Goal: Information Seeking & Learning: Compare options

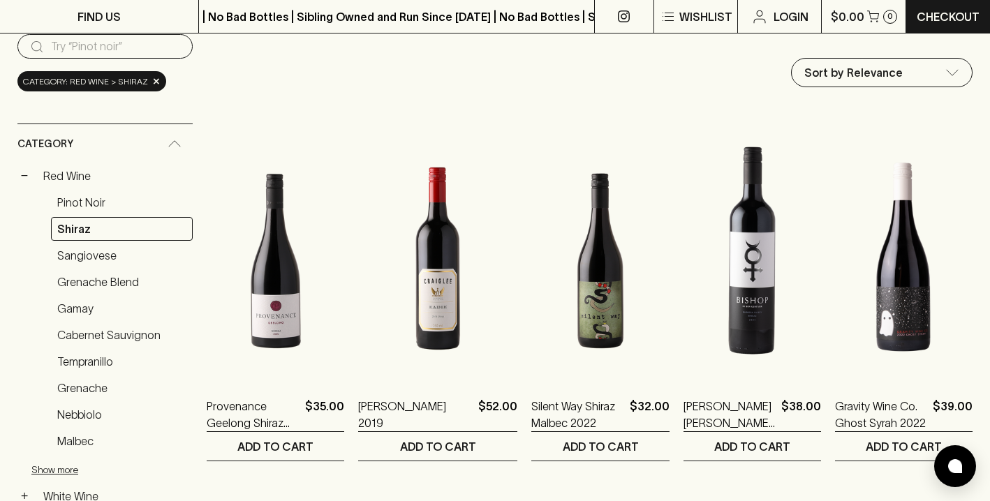
scroll to position [154, 0]
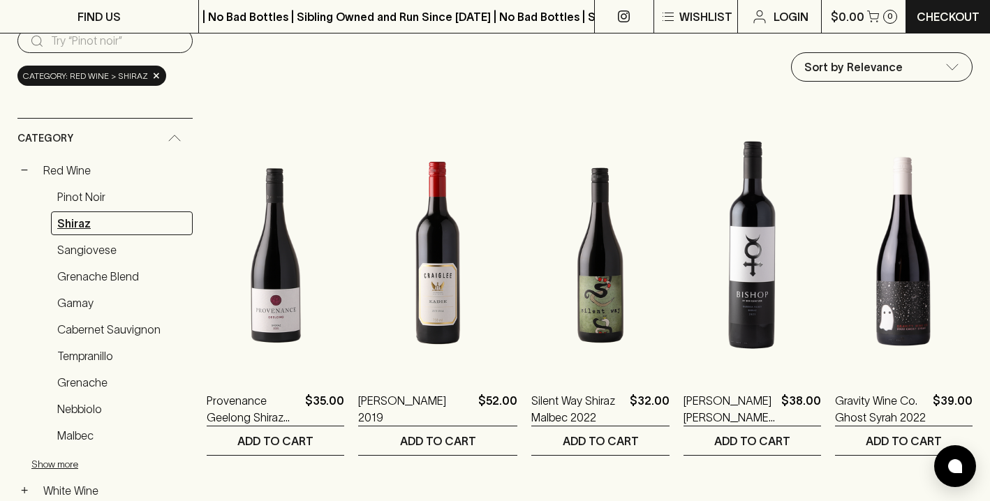
click at [82, 223] on link "Shiraz" at bounding box center [122, 224] width 142 height 24
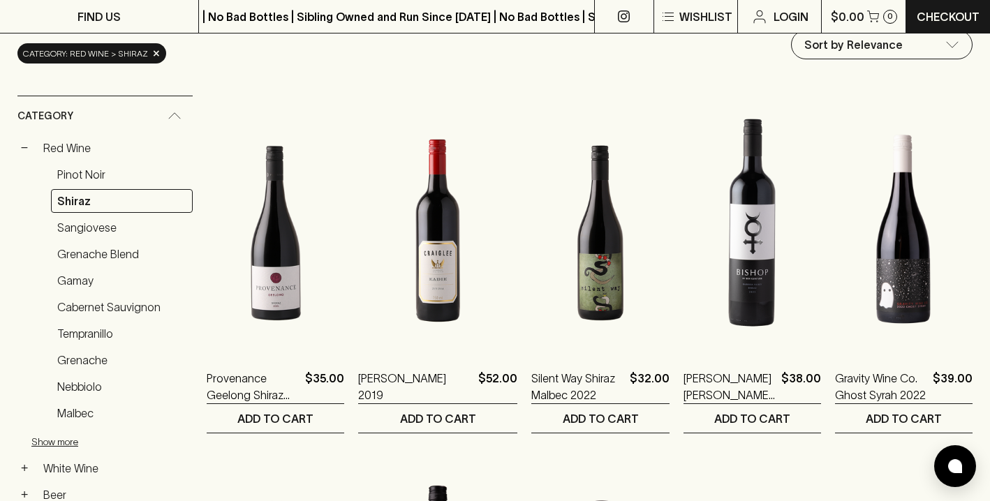
scroll to position [179, 0]
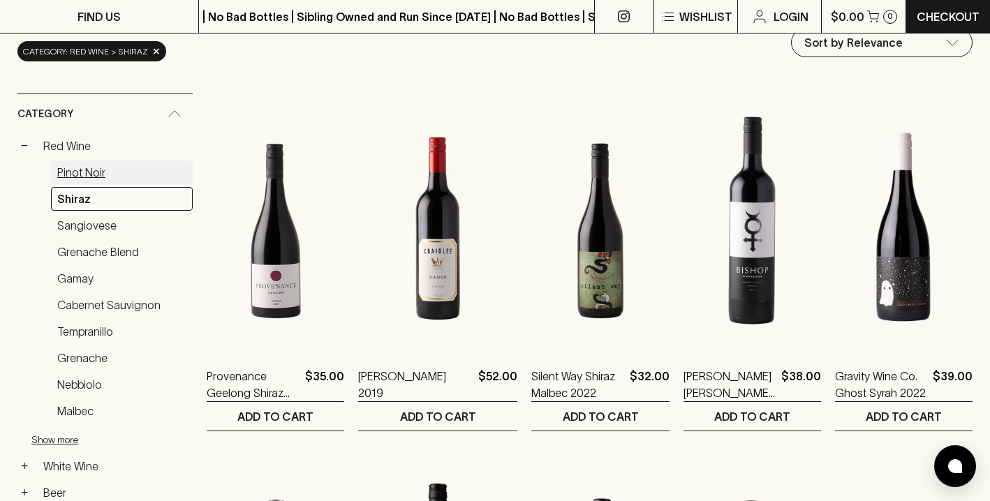
click at [72, 176] on link "Pinot Noir" at bounding box center [122, 173] width 142 height 24
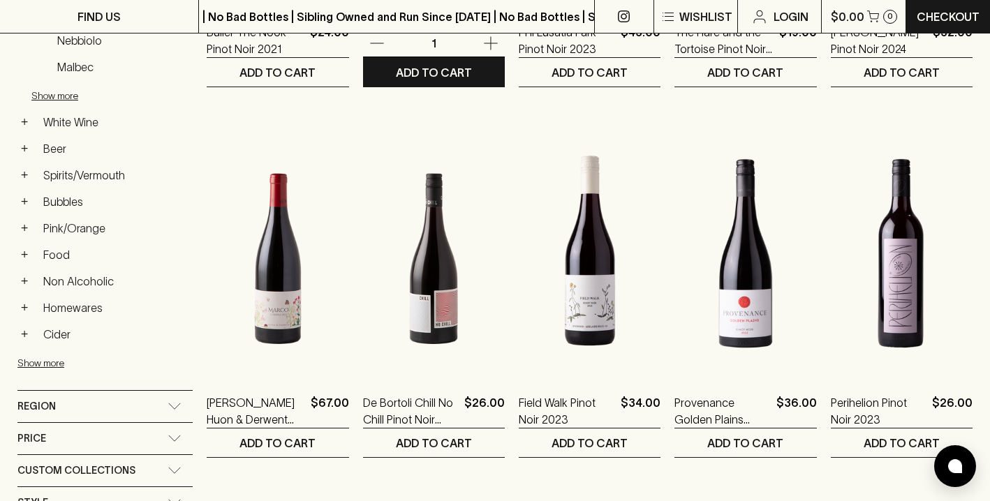
scroll to position [530, 0]
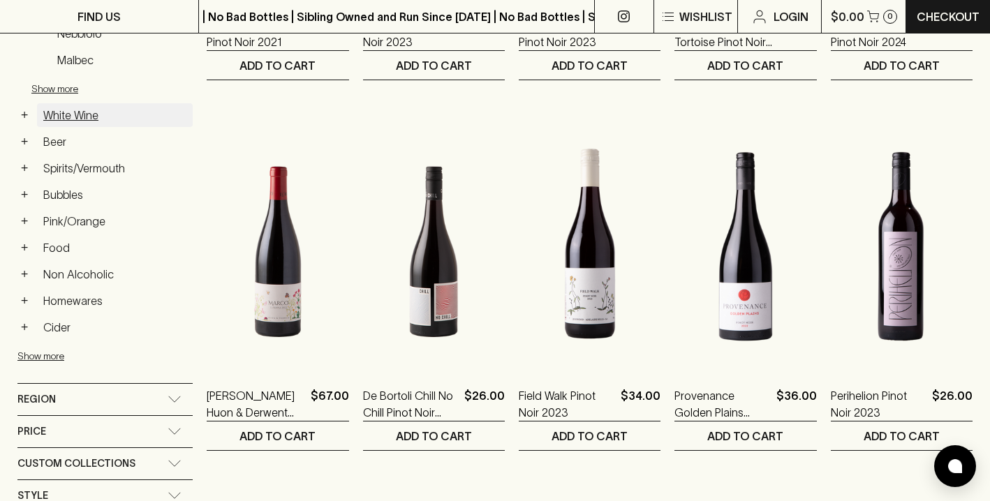
click at [52, 114] on link "White Wine" at bounding box center [115, 115] width 156 height 24
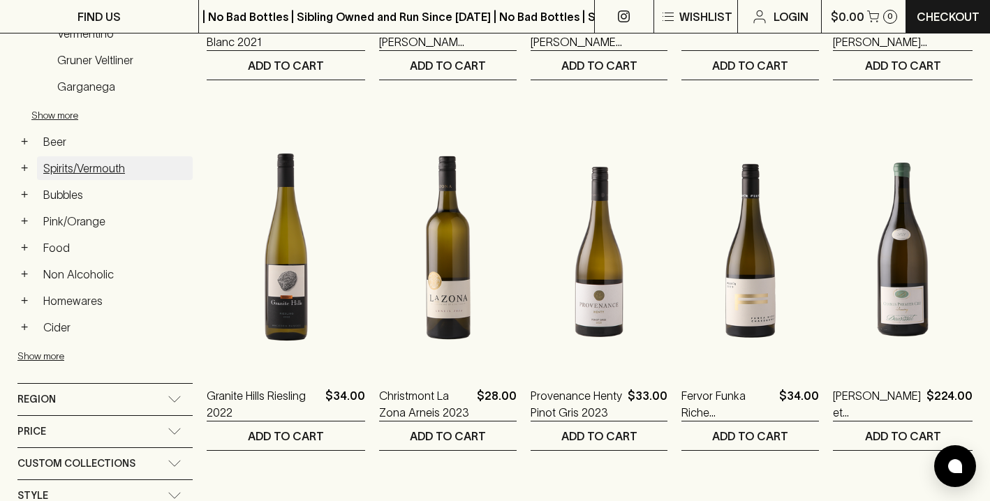
click at [77, 168] on link "Spirits/Vermouth" at bounding box center [115, 168] width 156 height 24
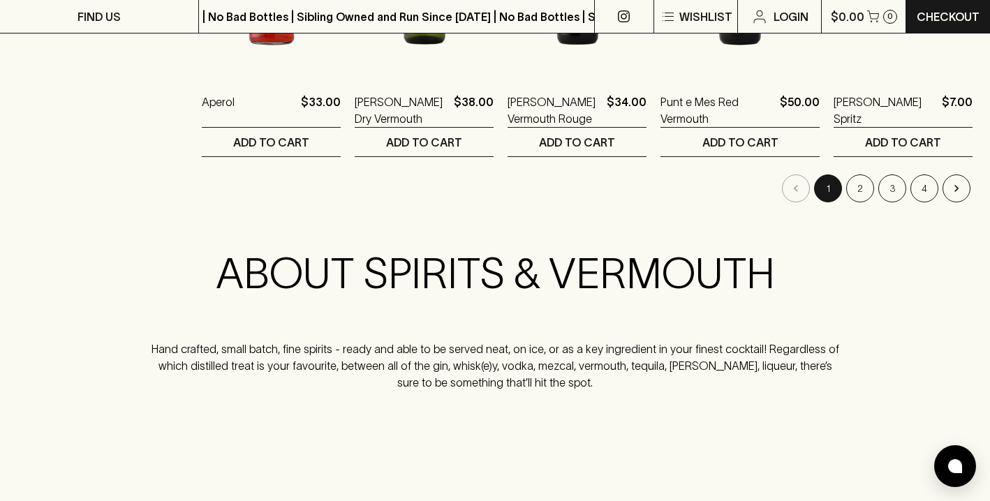
scroll to position [1471, 0]
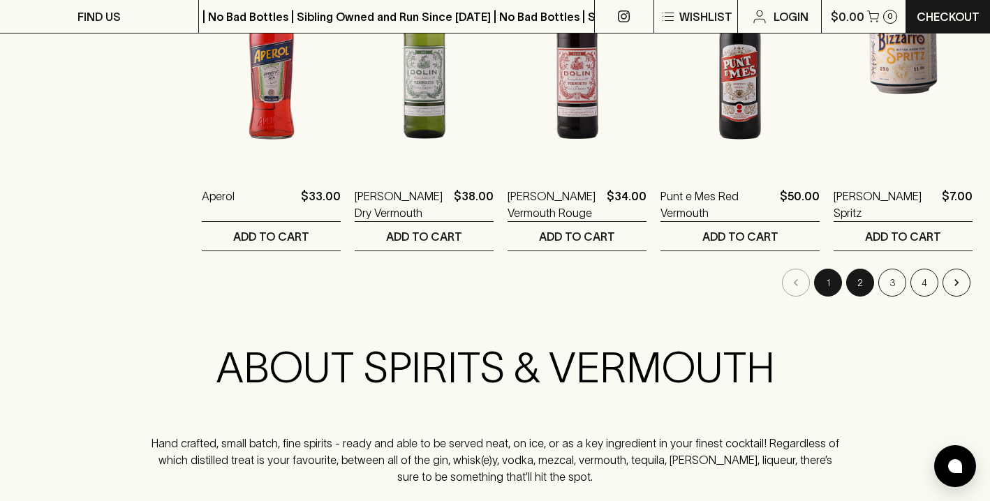
click at [859, 279] on button "2" at bounding box center [860, 283] width 28 height 28
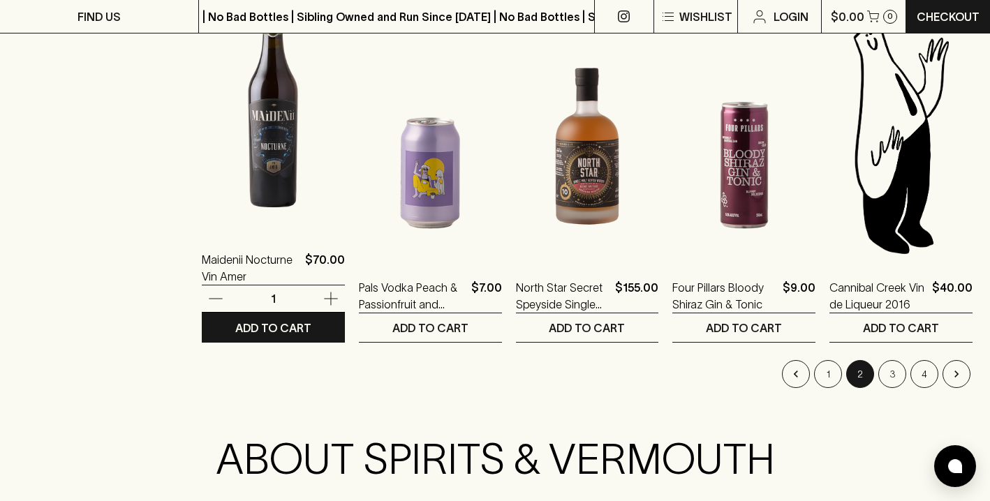
scroll to position [1384, 0]
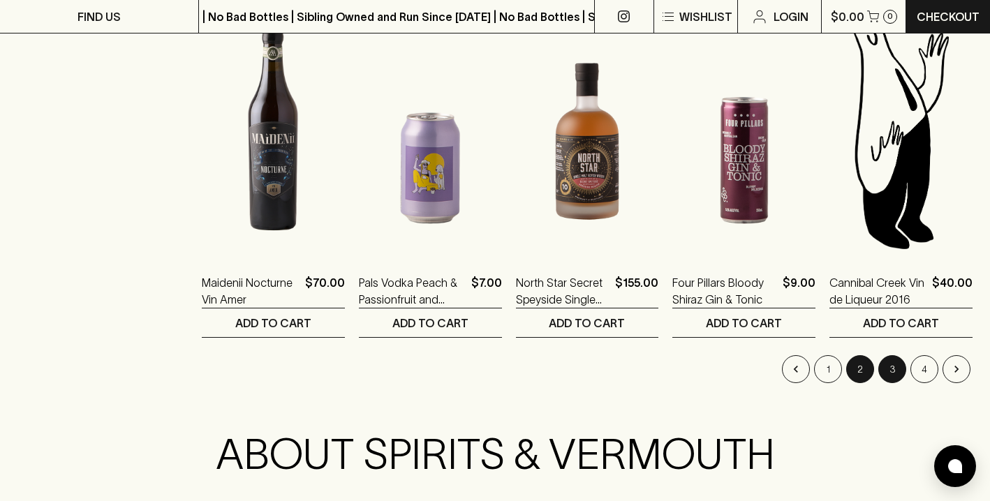
click at [888, 372] on button "3" at bounding box center [892, 369] width 28 height 28
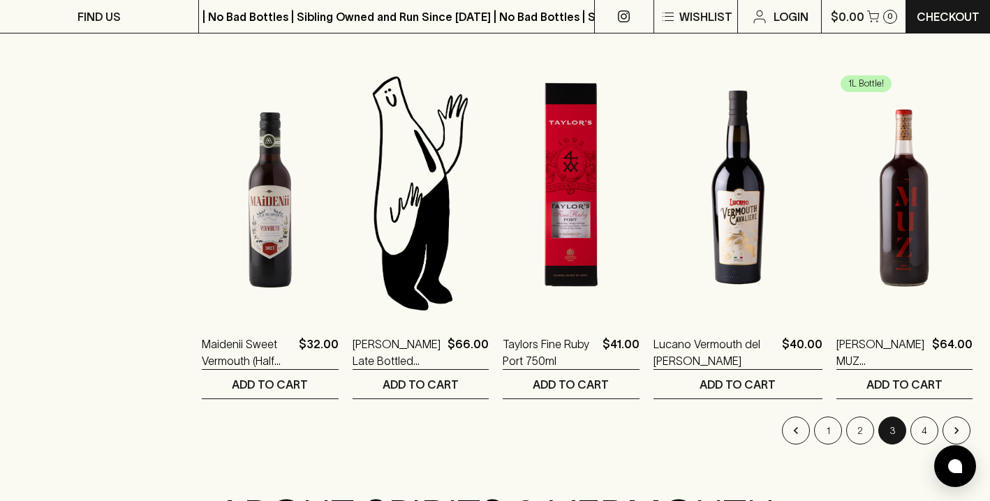
scroll to position [1327, 0]
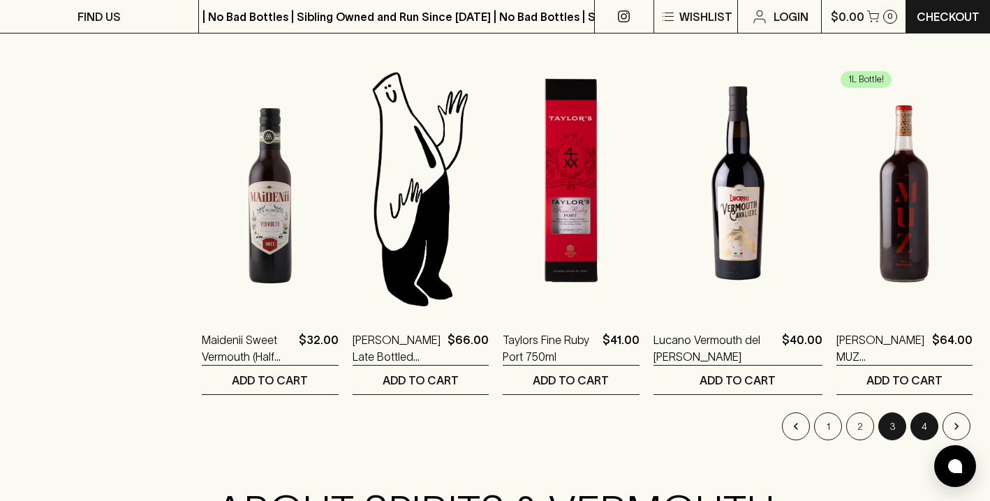
click at [919, 429] on button "4" at bounding box center [924, 427] width 28 height 28
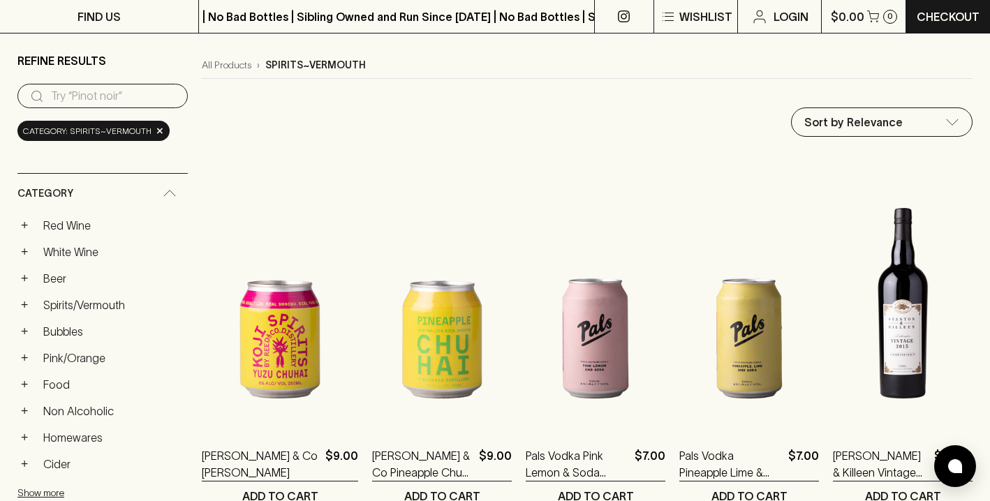
scroll to position [105, 0]
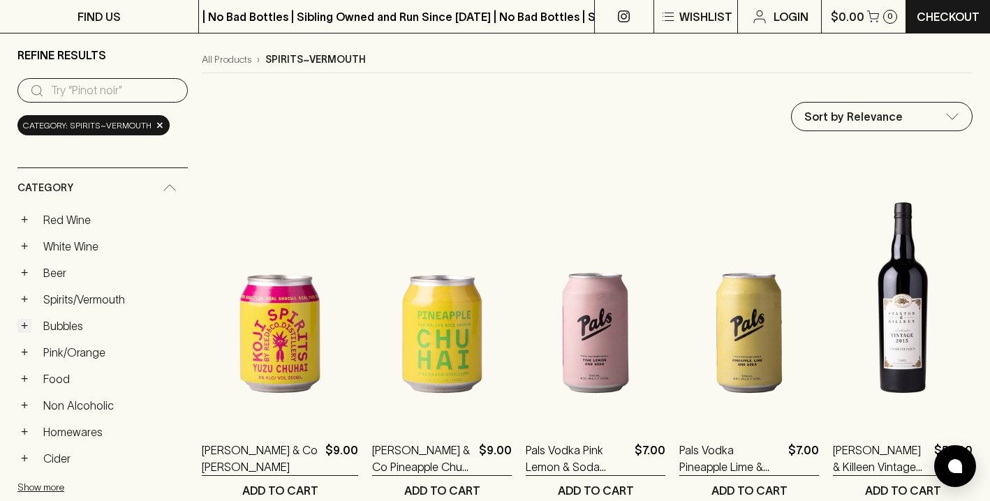
click at [24, 327] on button "+" at bounding box center [24, 326] width 14 height 14
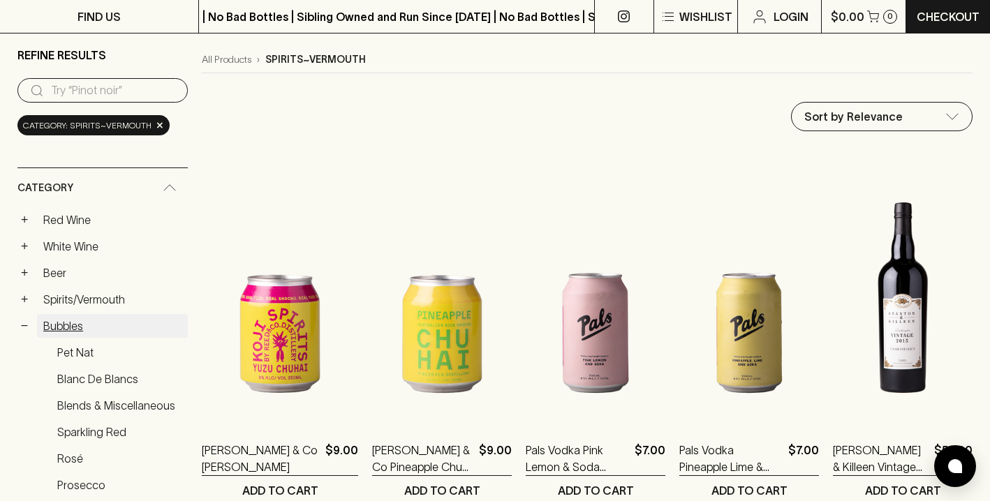
click at [60, 326] on link "Bubbles" at bounding box center [112, 326] width 151 height 24
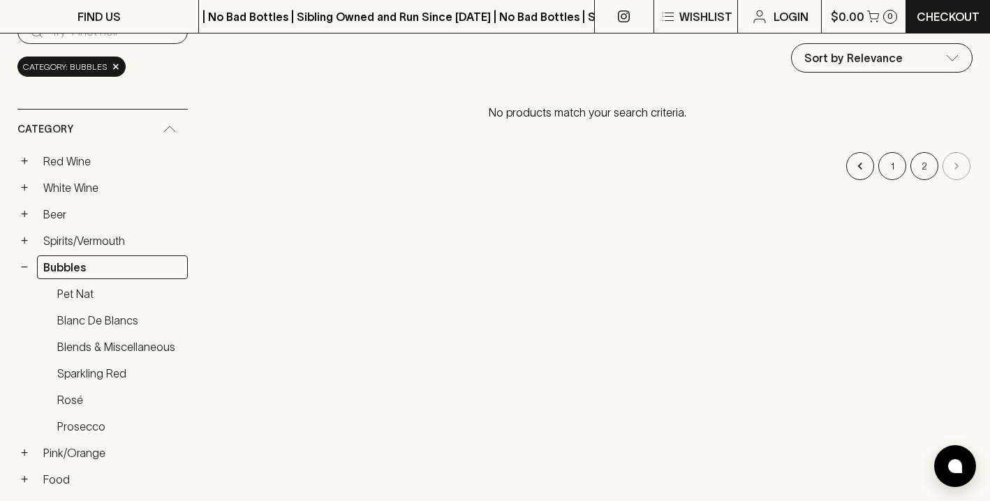
scroll to position [167, 0]
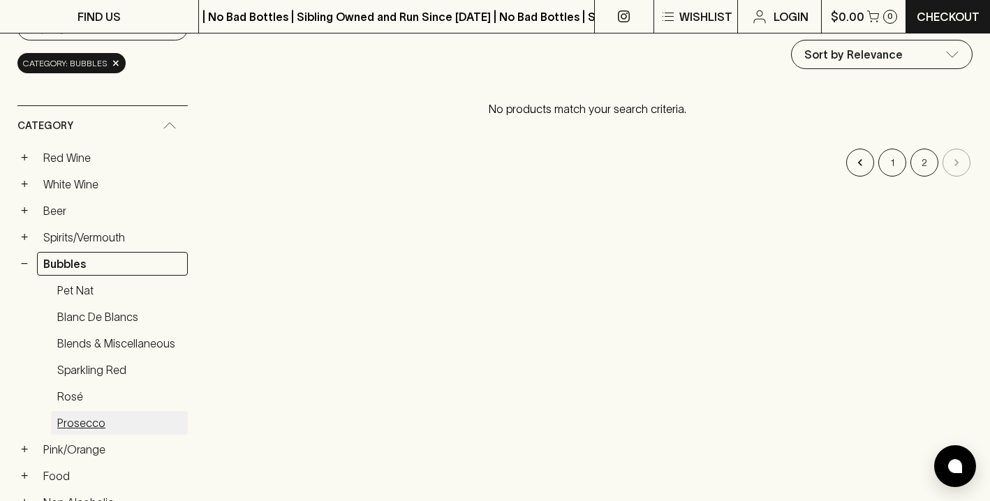
click at [88, 421] on link "Prosecco" at bounding box center [119, 423] width 137 height 24
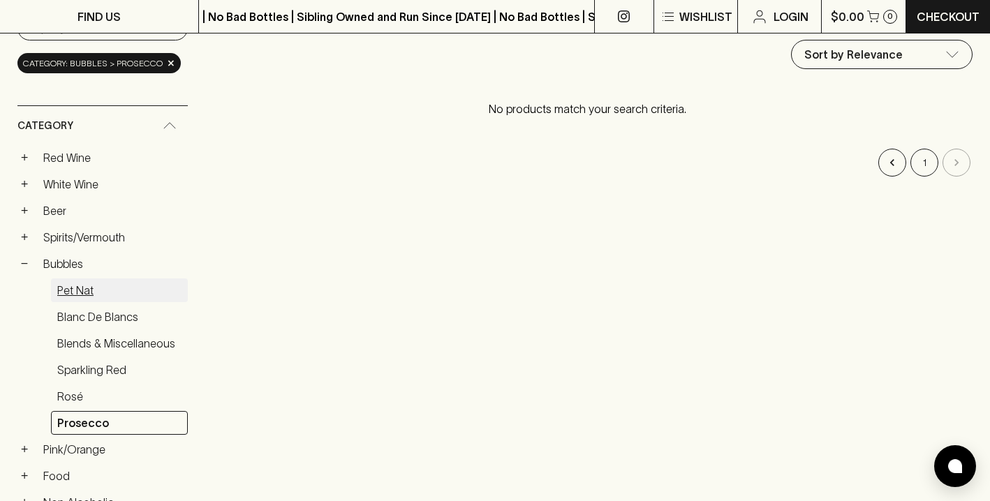
click at [84, 279] on link "Pet Nat" at bounding box center [119, 291] width 137 height 24
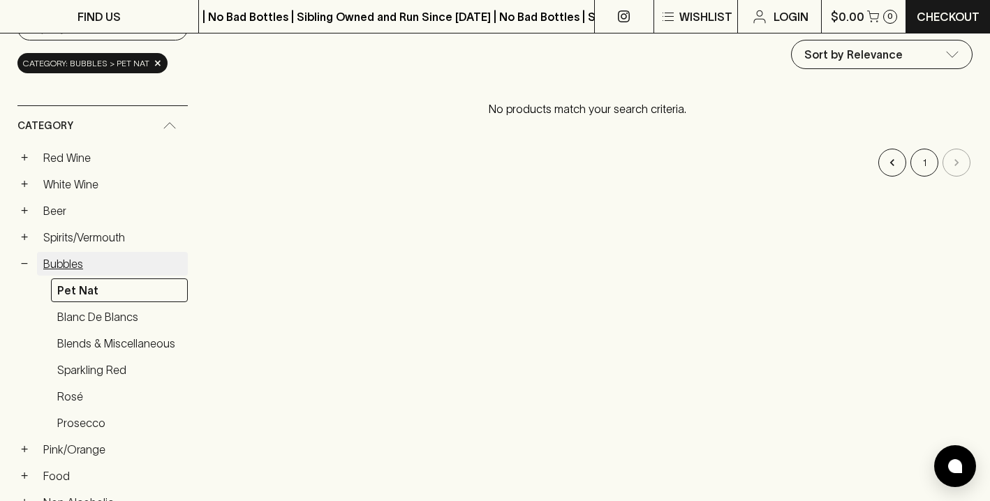
click at [70, 272] on link "Bubbles" at bounding box center [112, 264] width 151 height 24
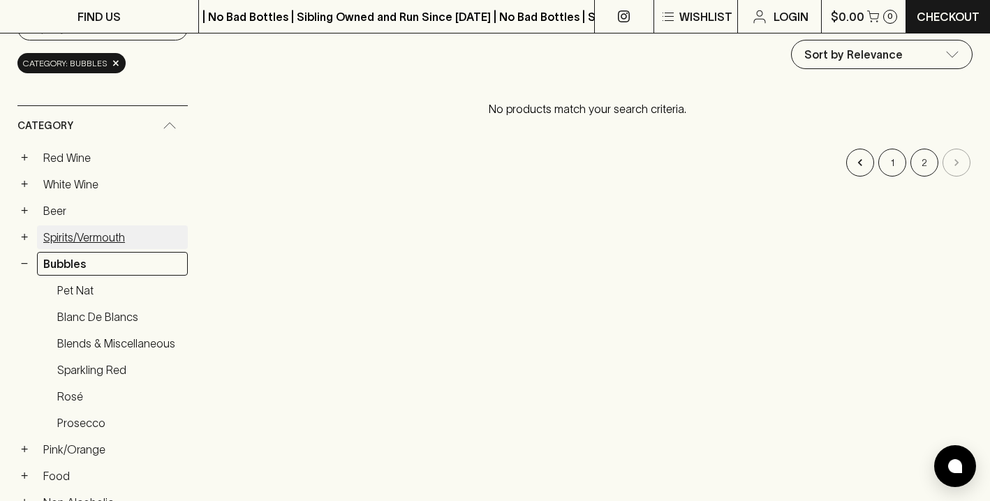
click at [68, 230] on link "Spirits/Vermouth" at bounding box center [112, 237] width 151 height 24
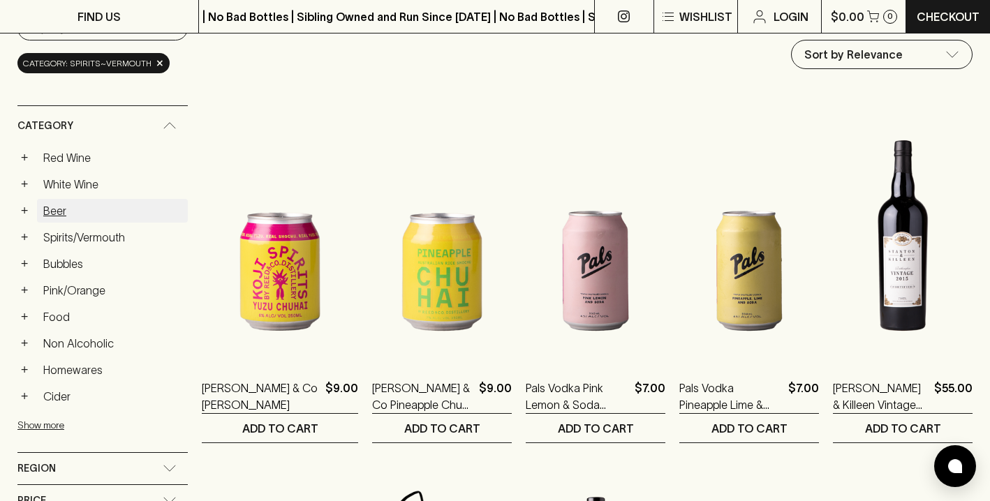
click at [52, 215] on link "Beer" at bounding box center [112, 211] width 151 height 24
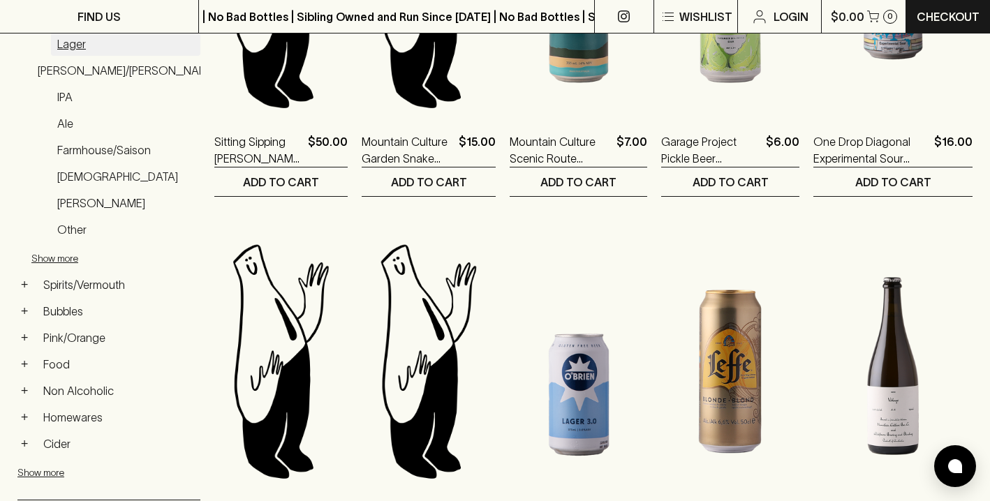
scroll to position [415, 0]
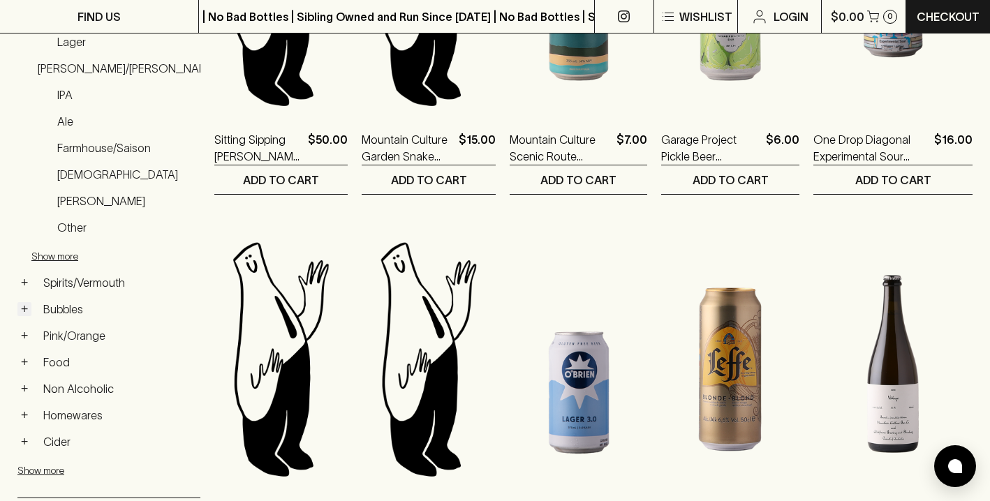
click at [23, 306] on button "+" at bounding box center [24, 309] width 14 height 14
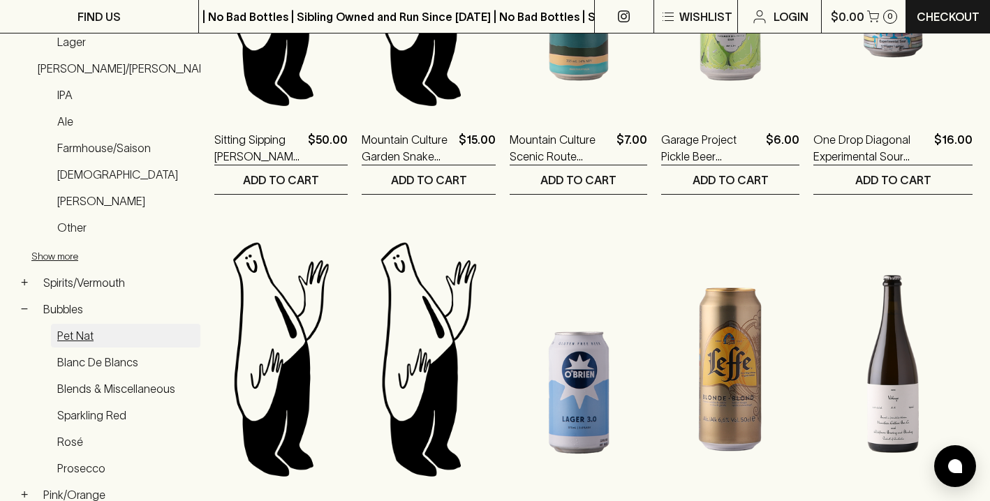
click at [73, 334] on link "Pet Nat" at bounding box center [125, 336] width 149 height 24
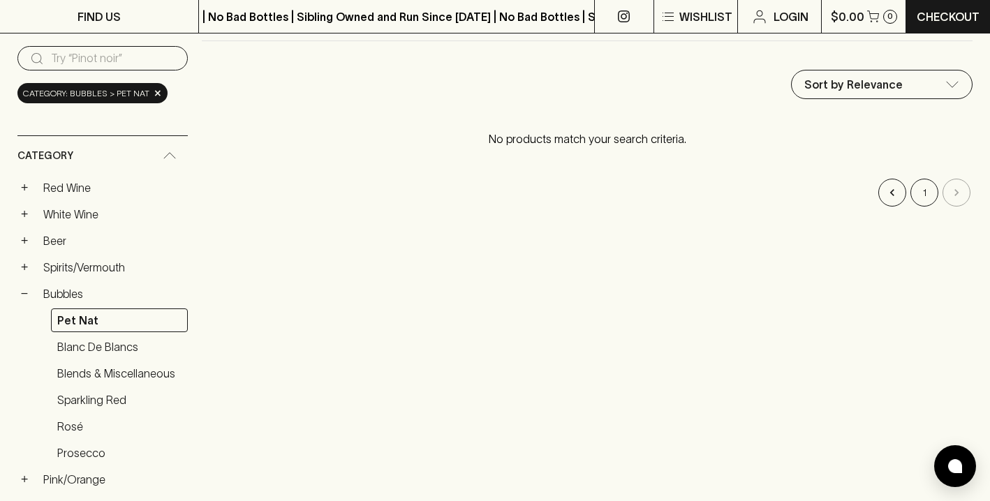
scroll to position [138, 0]
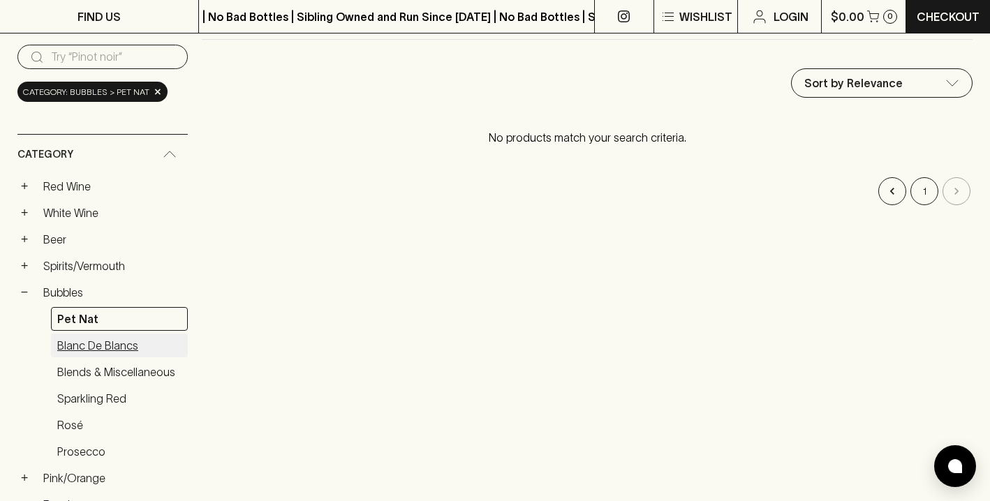
click at [99, 348] on link "Blanc de Blancs" at bounding box center [119, 346] width 137 height 24
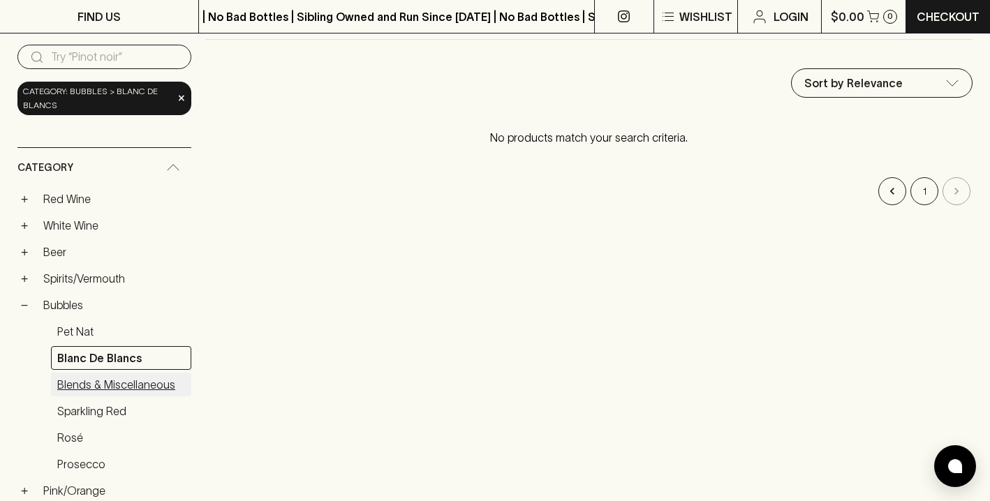
click at [105, 378] on link "Blends & Miscellaneous" at bounding box center [121, 385] width 140 height 24
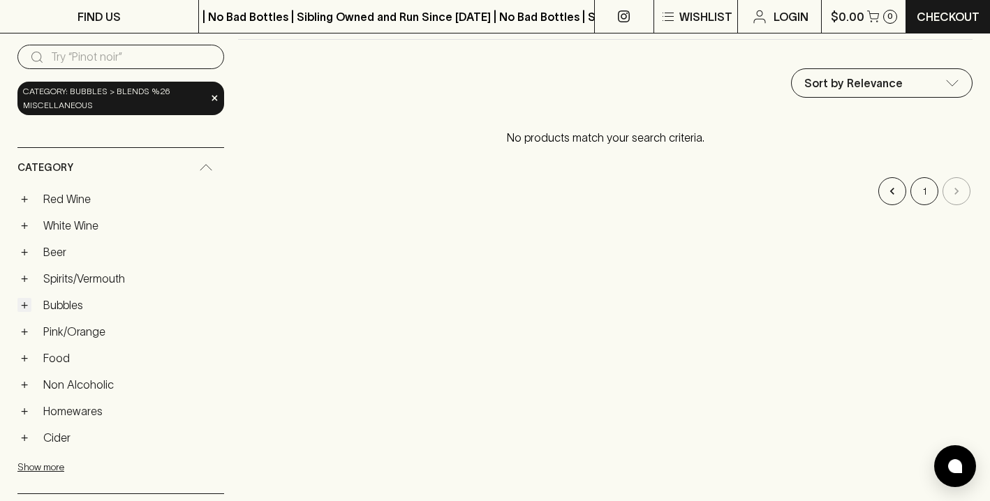
click at [28, 309] on button "+" at bounding box center [24, 305] width 14 height 14
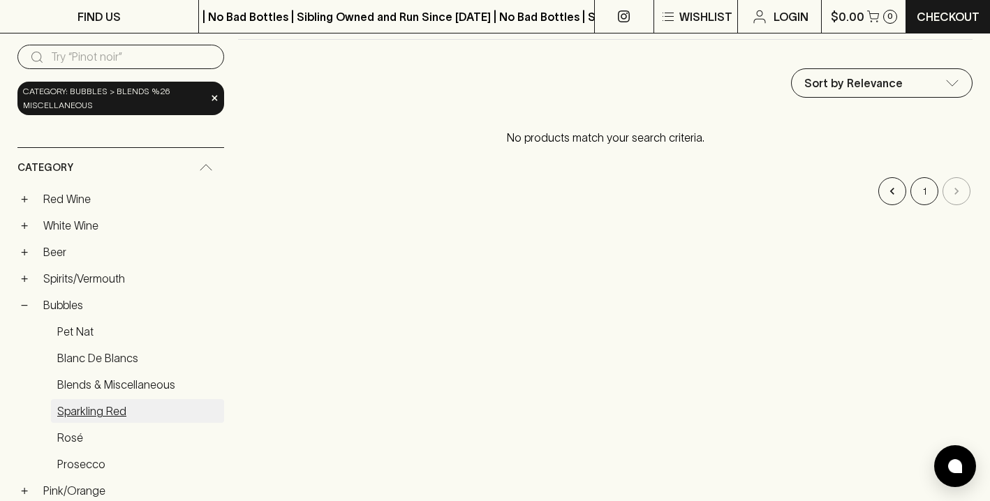
click at [91, 406] on link "Sparkling Red" at bounding box center [137, 411] width 173 height 24
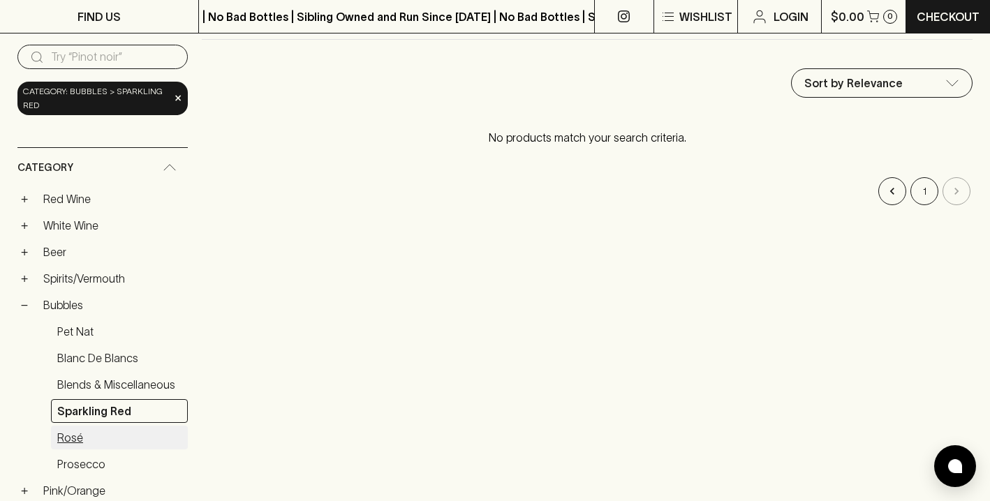
click at [69, 436] on link "Rosé" at bounding box center [119, 438] width 137 height 24
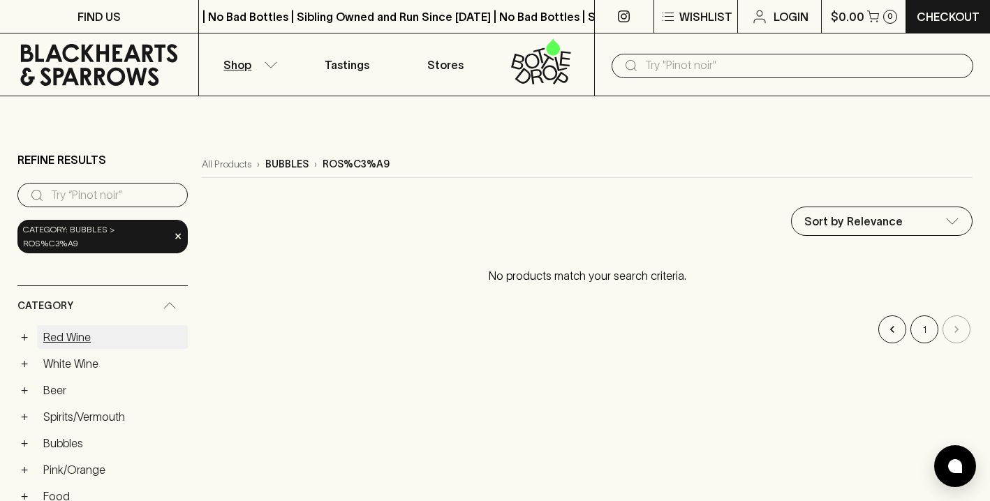
click at [45, 325] on link "Red Wine" at bounding box center [112, 337] width 151 height 24
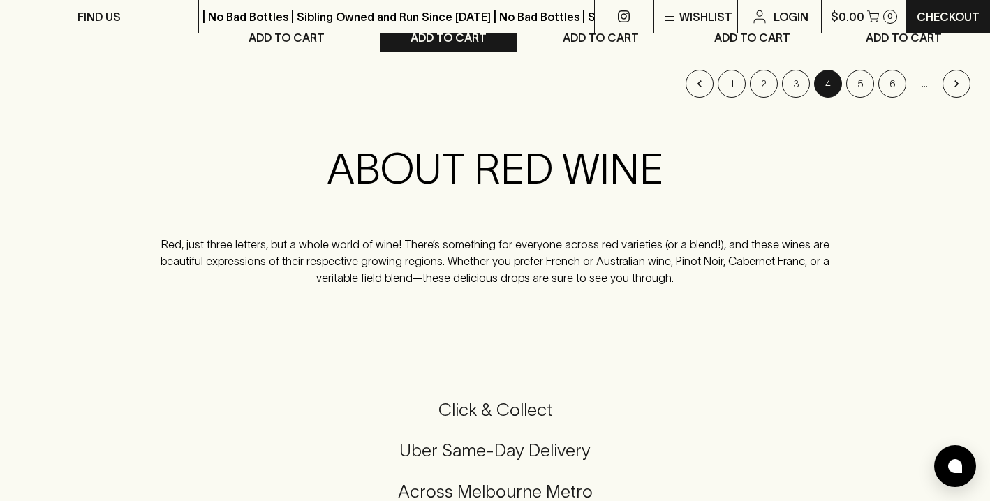
scroll to position [1983, 0]
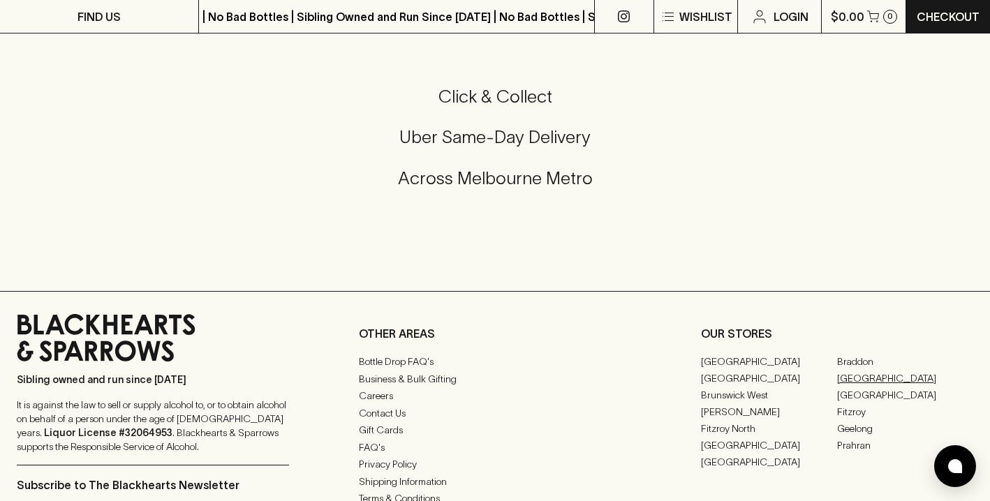
click at [892, 383] on link "[GEOGRAPHIC_DATA]" at bounding box center [905, 378] width 136 height 17
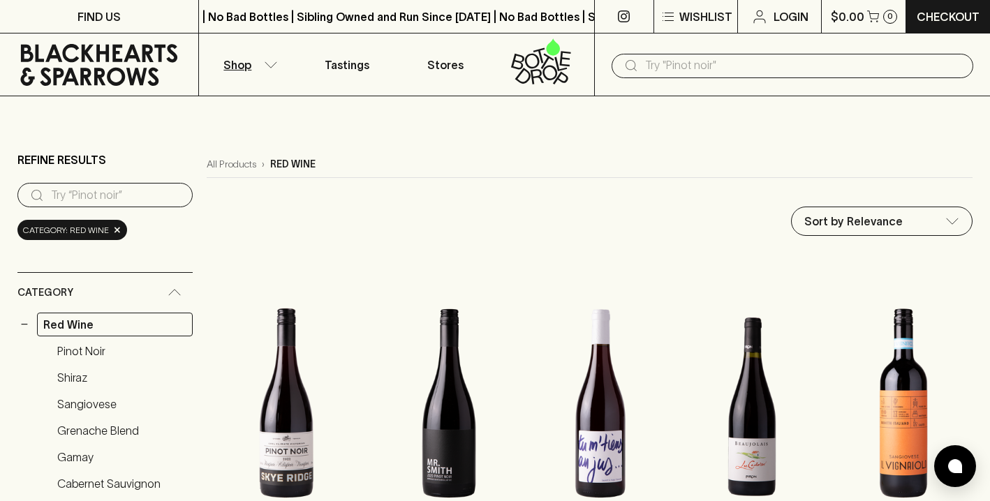
click at [92, 73] on icon at bounding box center [98, 65] width 177 height 42
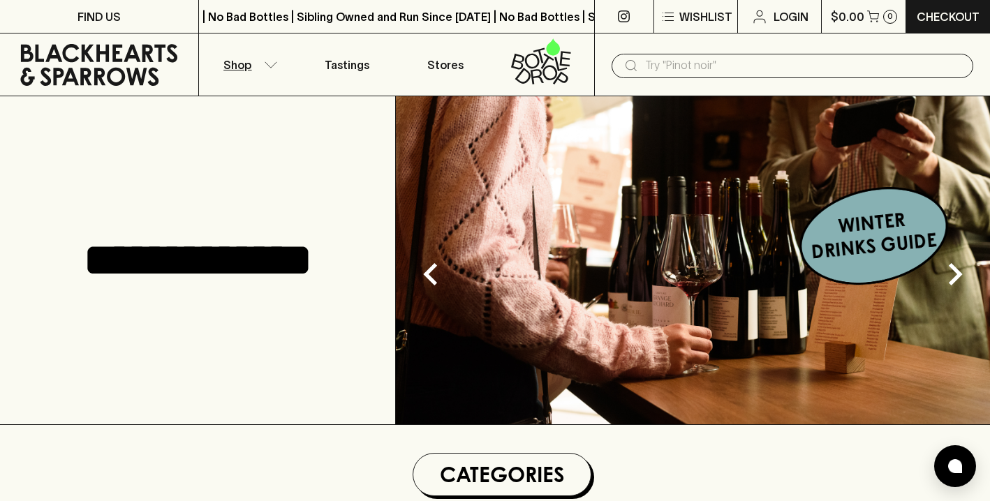
click at [239, 73] on button "Shop" at bounding box center [248, 65] width 99 height 62
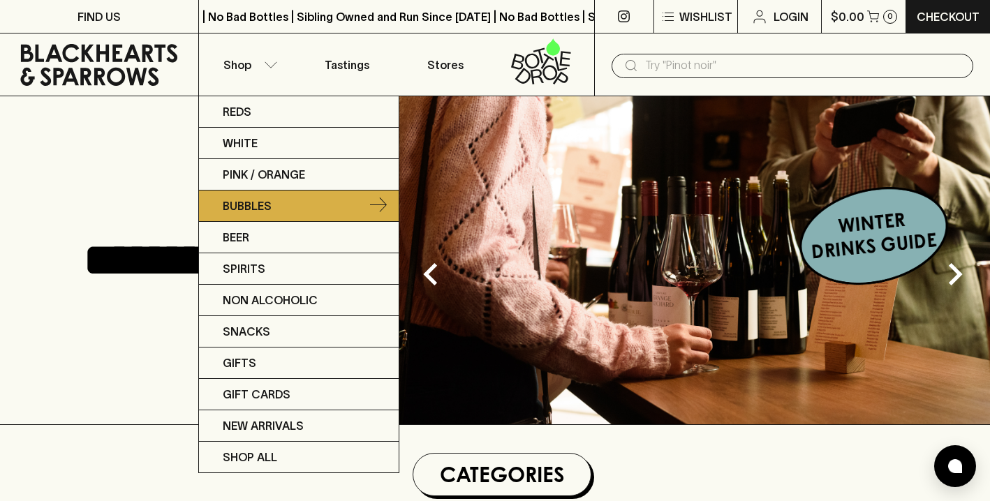
click at [251, 199] on p "Bubbles" at bounding box center [247, 206] width 49 height 17
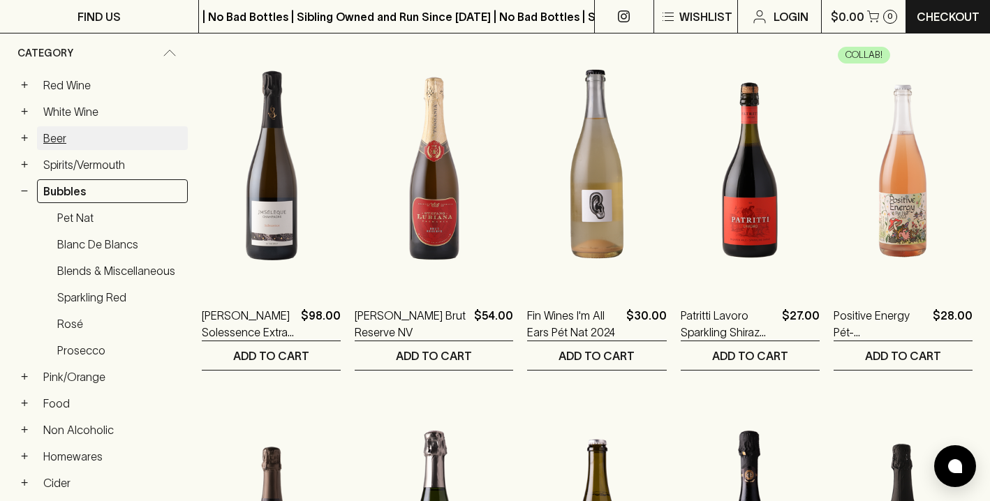
scroll to position [240, 0]
click at [76, 223] on link "Pet Nat" at bounding box center [119, 217] width 137 height 24
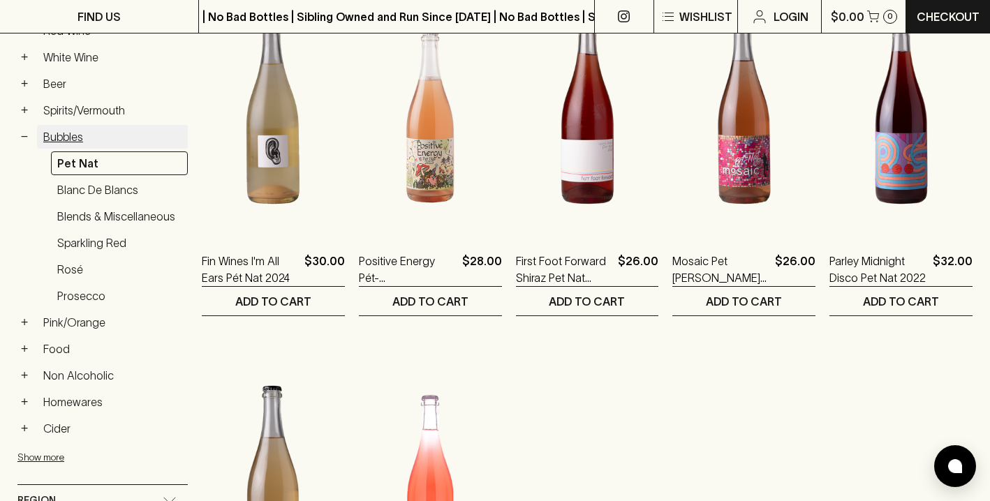
scroll to position [295, 0]
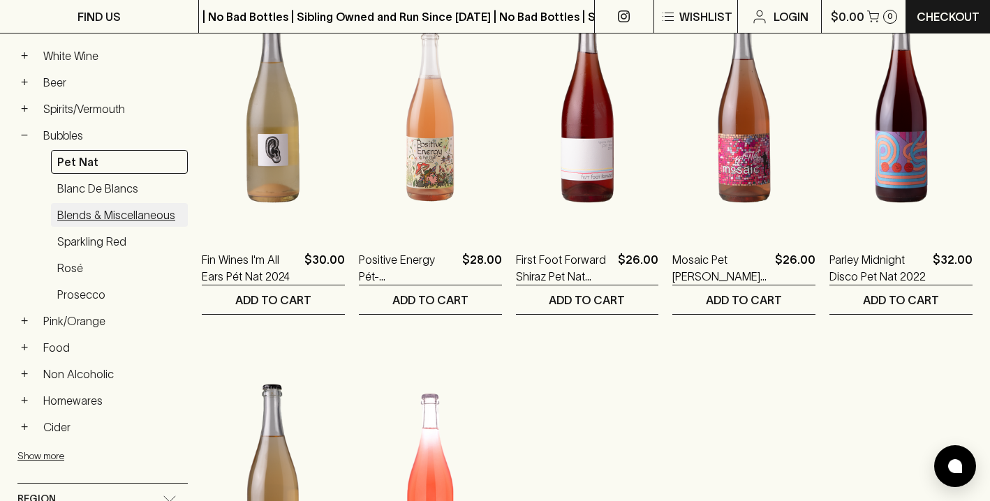
click at [78, 216] on link "Blends & Miscellaneous" at bounding box center [119, 215] width 137 height 24
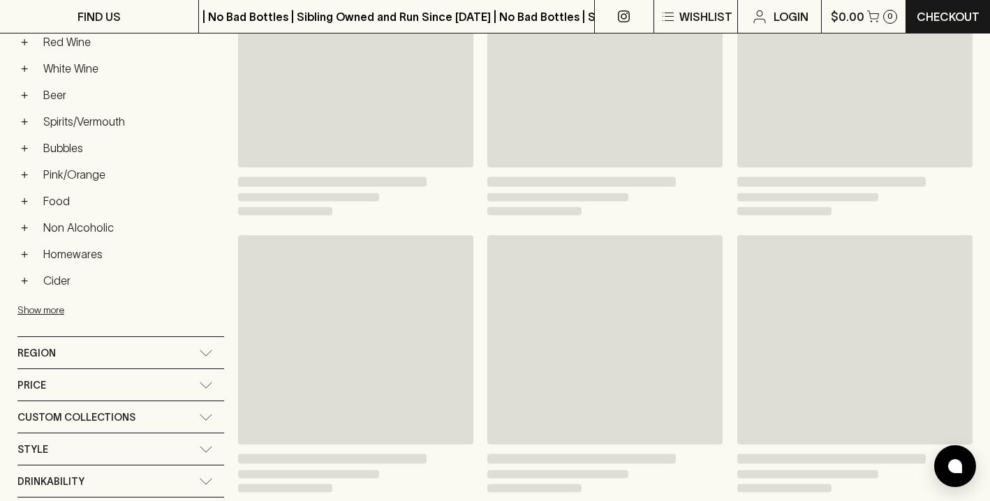
scroll to position [309, 0]
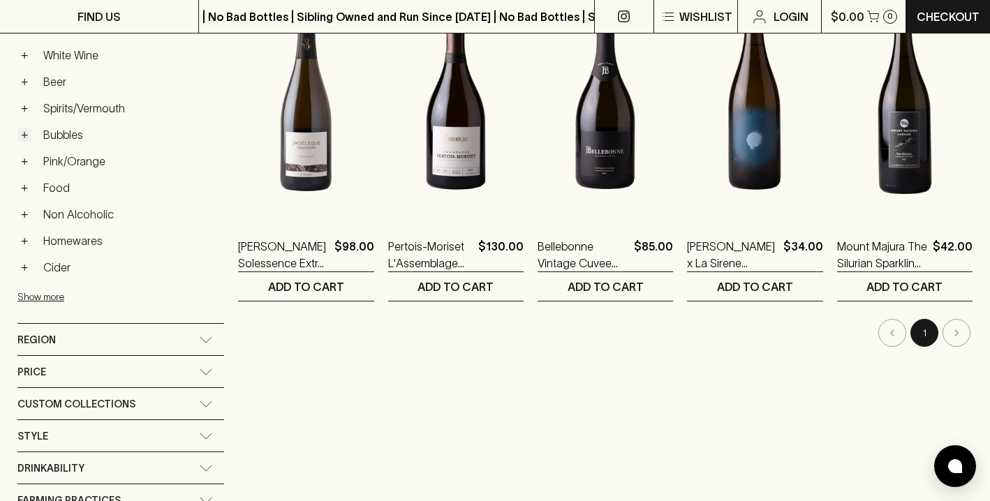
click at [25, 137] on button "+" at bounding box center [24, 135] width 14 height 14
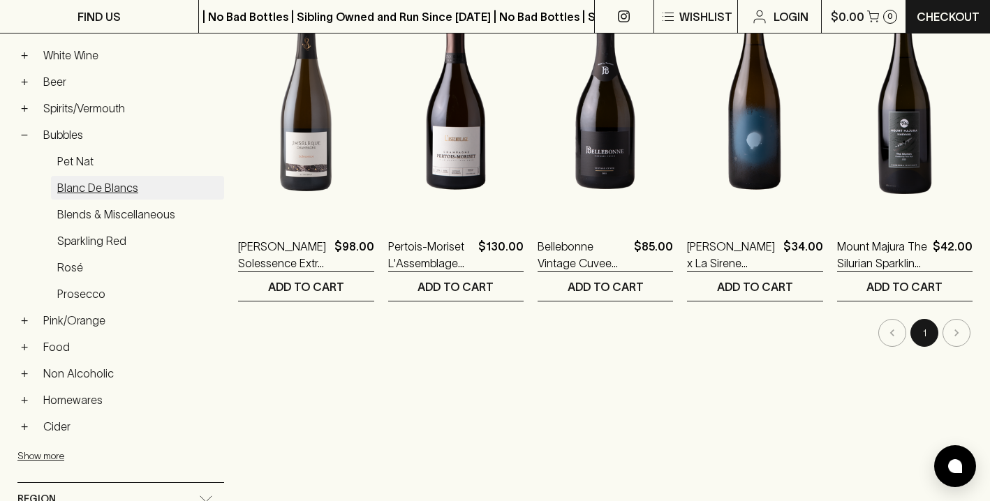
click at [83, 184] on link "Blanc de Blancs" at bounding box center [137, 188] width 173 height 24
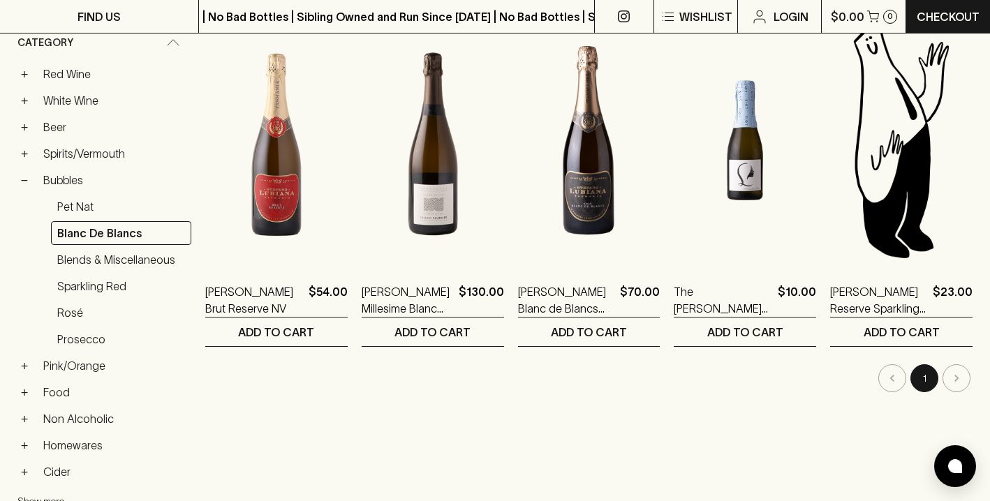
scroll to position [262, 0]
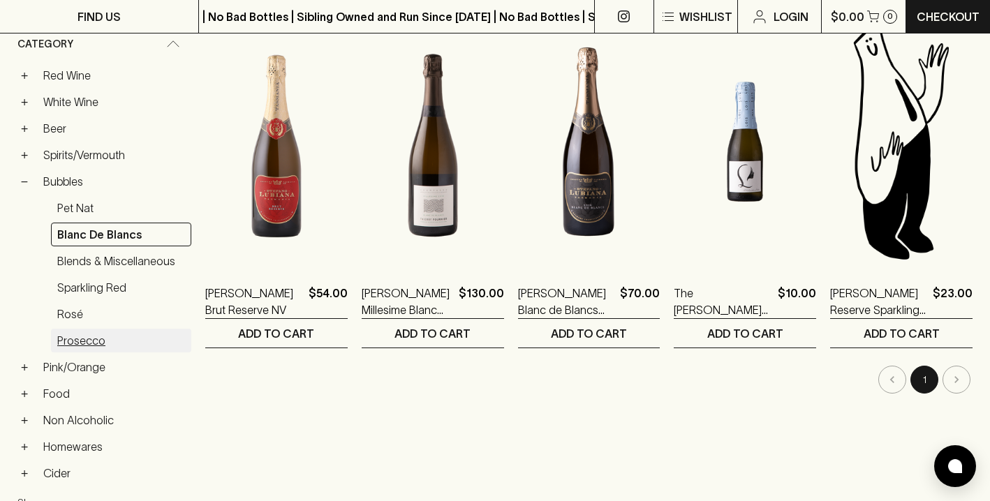
click at [89, 343] on link "Prosecco" at bounding box center [121, 341] width 140 height 24
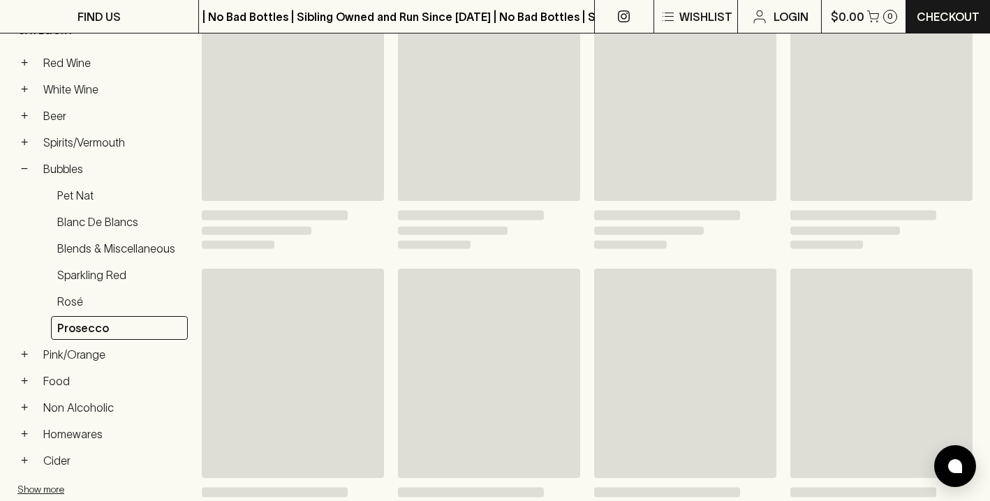
scroll to position [249, 0]
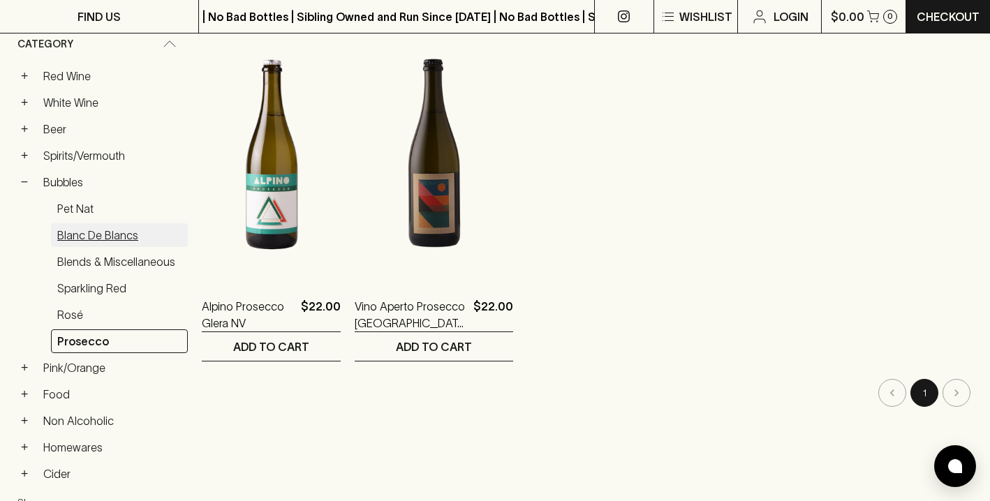
click at [82, 232] on link "Blanc de Blancs" at bounding box center [119, 235] width 137 height 24
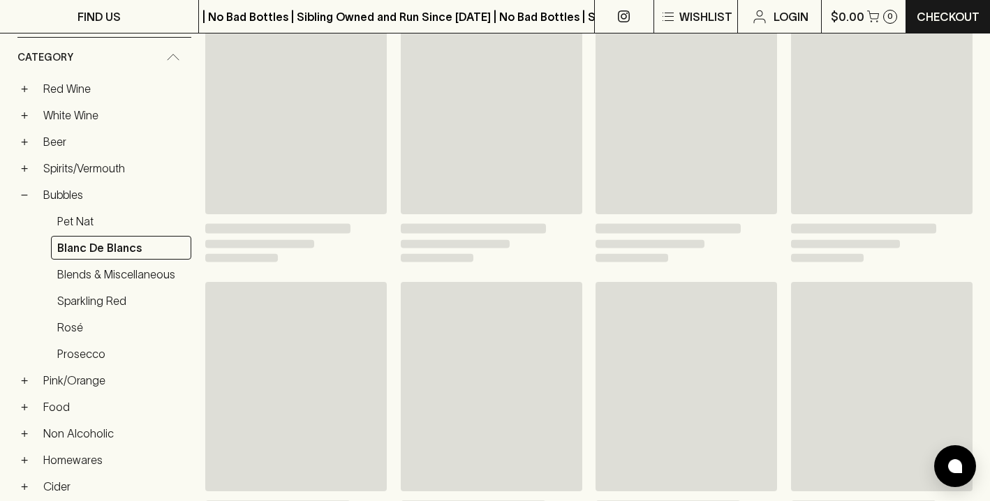
scroll to position [262, 0]
